Goal: Information Seeking & Learning: Learn about a topic

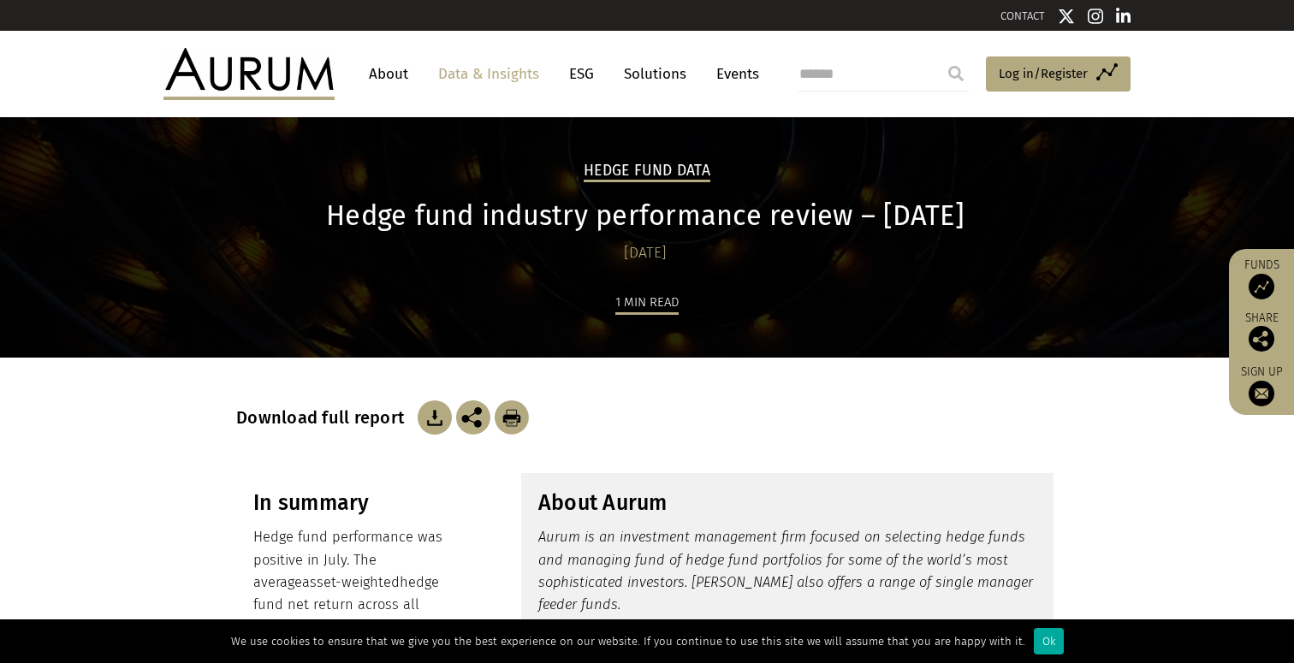
click at [294, 76] on img at bounding box center [248, 73] width 171 height 51
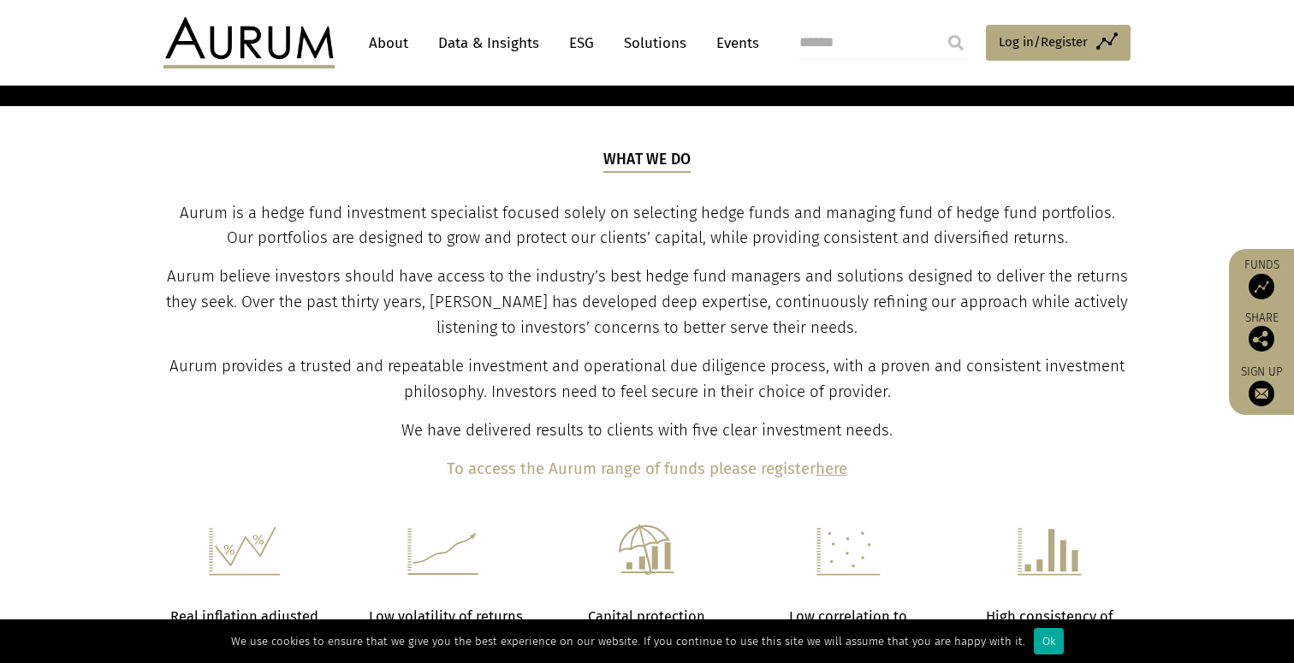
scroll to position [571, 0]
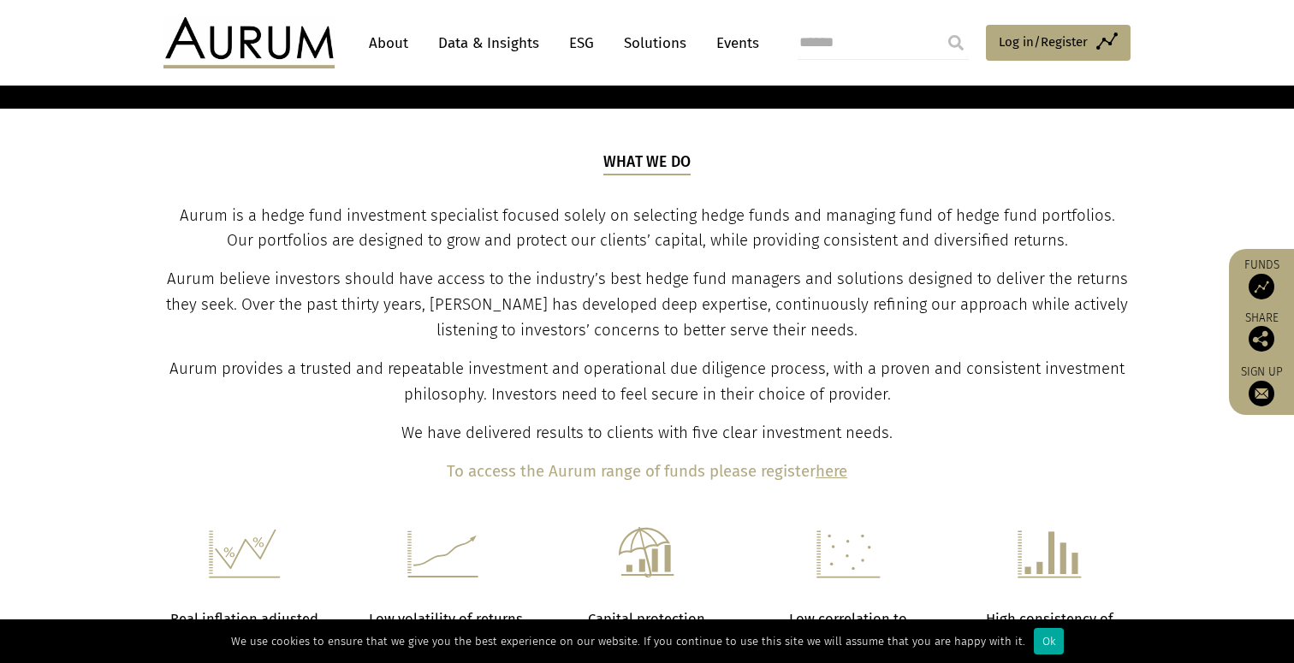
click at [509, 39] on link "Data & Insights" at bounding box center [488, 43] width 118 height 32
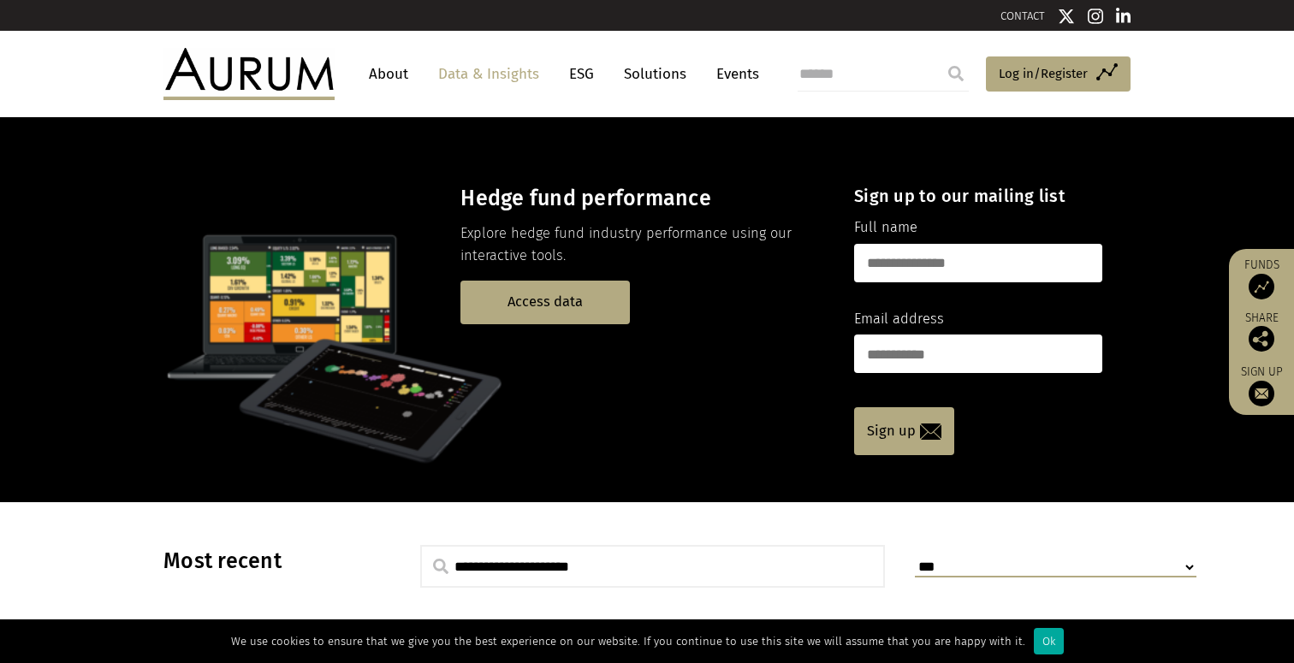
click at [664, 64] on link "Solutions" at bounding box center [655, 74] width 80 height 32
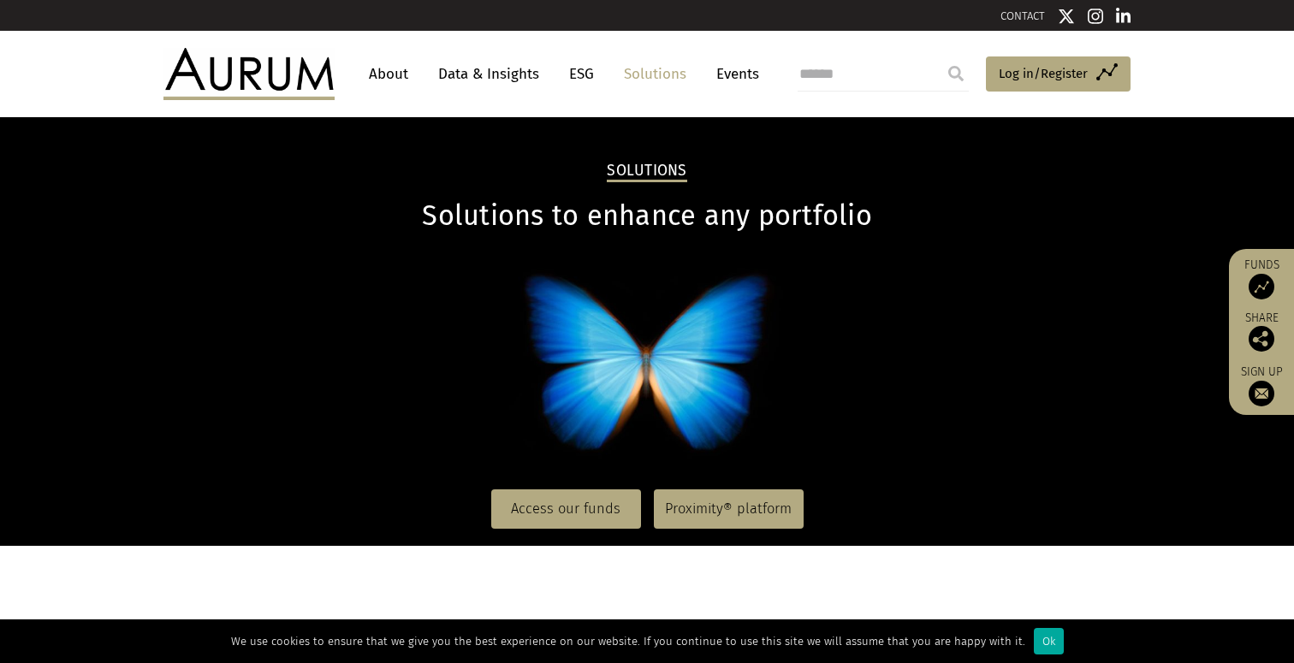
click at [531, 79] on link "Data & Insights" at bounding box center [488, 74] width 118 height 32
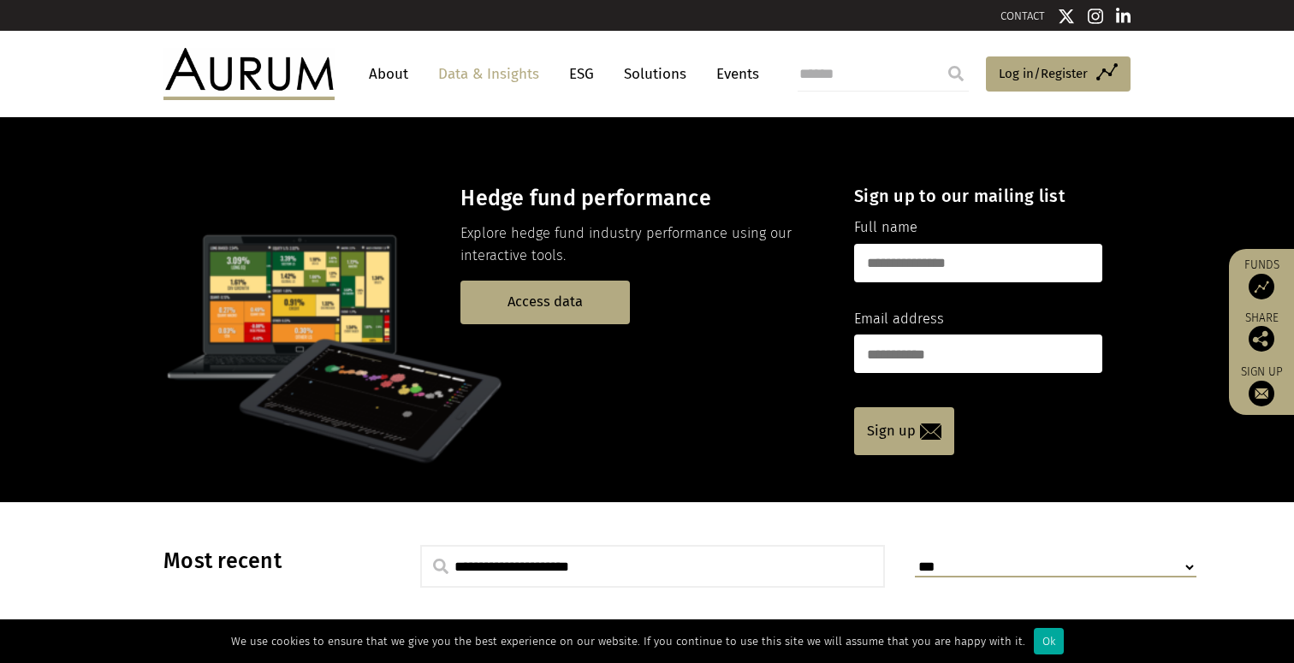
click at [531, 79] on link "Data & Insights" at bounding box center [488, 74] width 118 height 32
